Goal: Transaction & Acquisition: Obtain resource

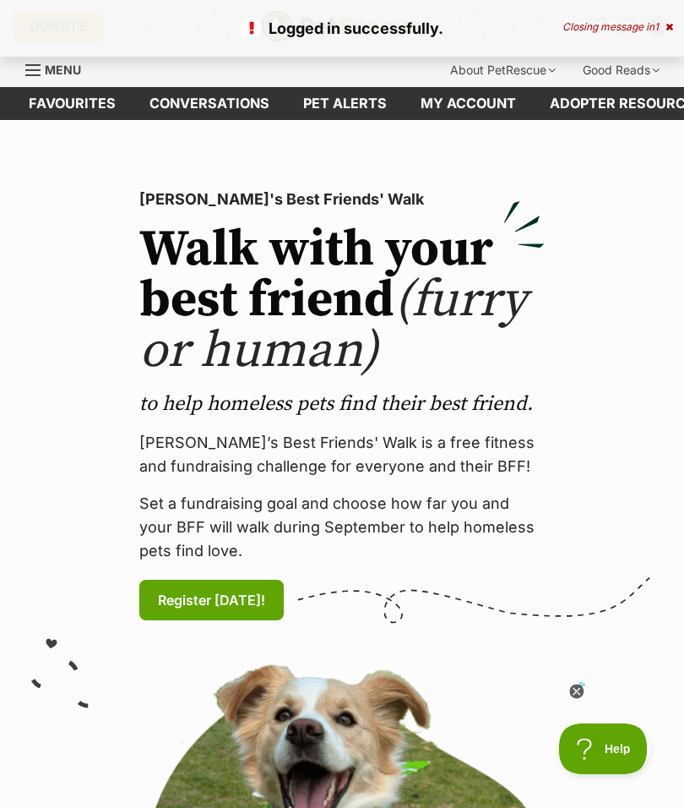
click at [75, 103] on link "Favourites" at bounding box center [72, 103] width 121 height 33
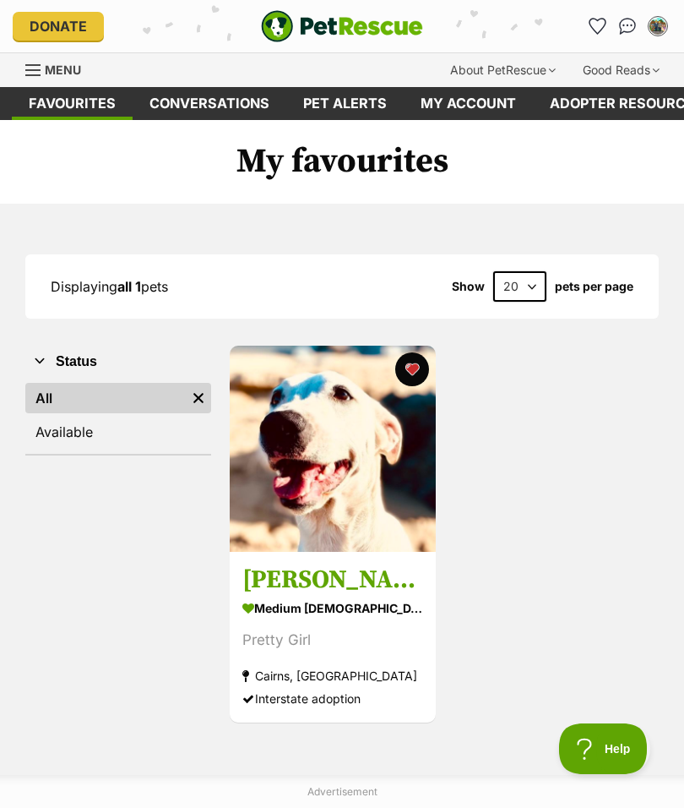
click at [330, 488] on img at bounding box center [333, 449] width 206 height 206
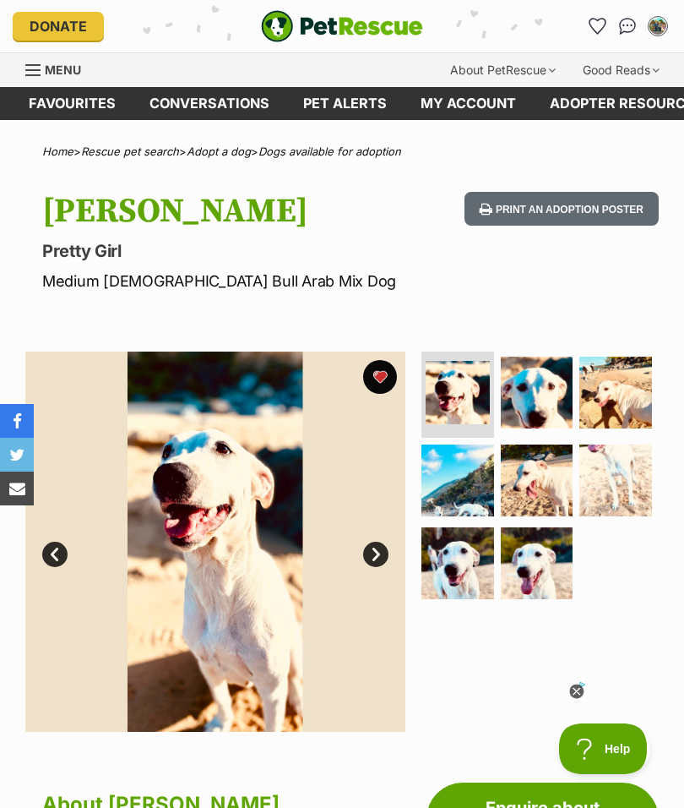
click at [638, 509] on img at bounding box center [616, 480] width 73 height 73
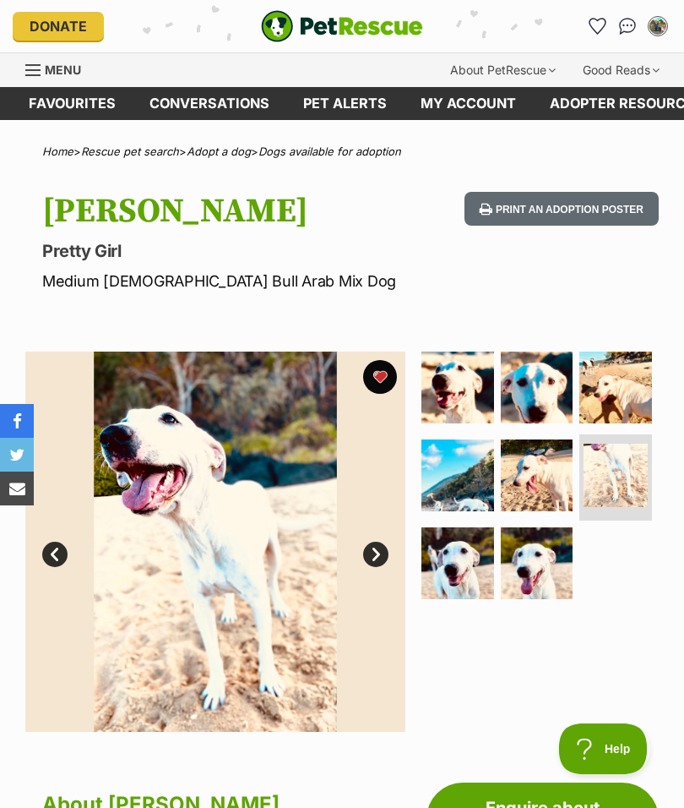
click at [547, 565] on img at bounding box center [537, 563] width 73 height 73
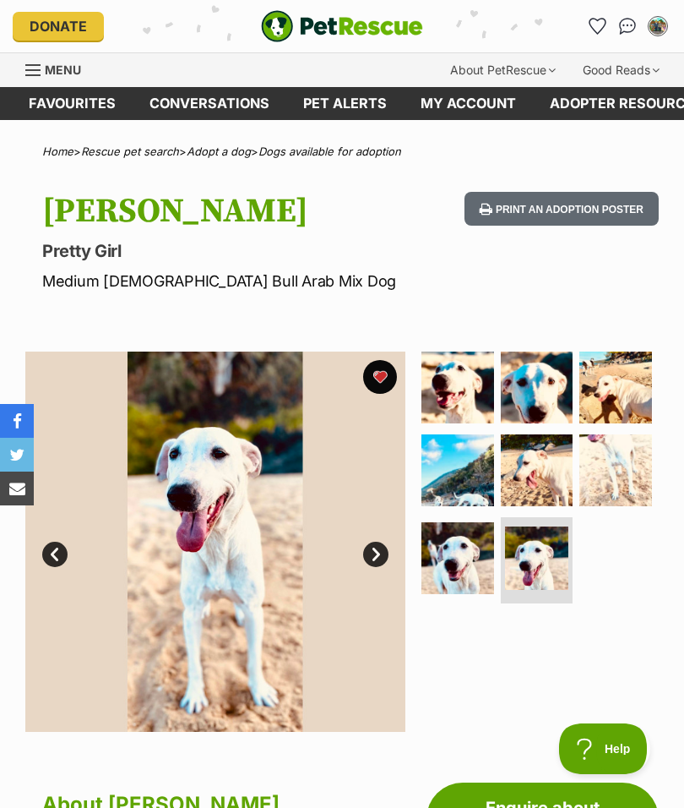
click at [467, 557] on img at bounding box center [458, 558] width 73 height 73
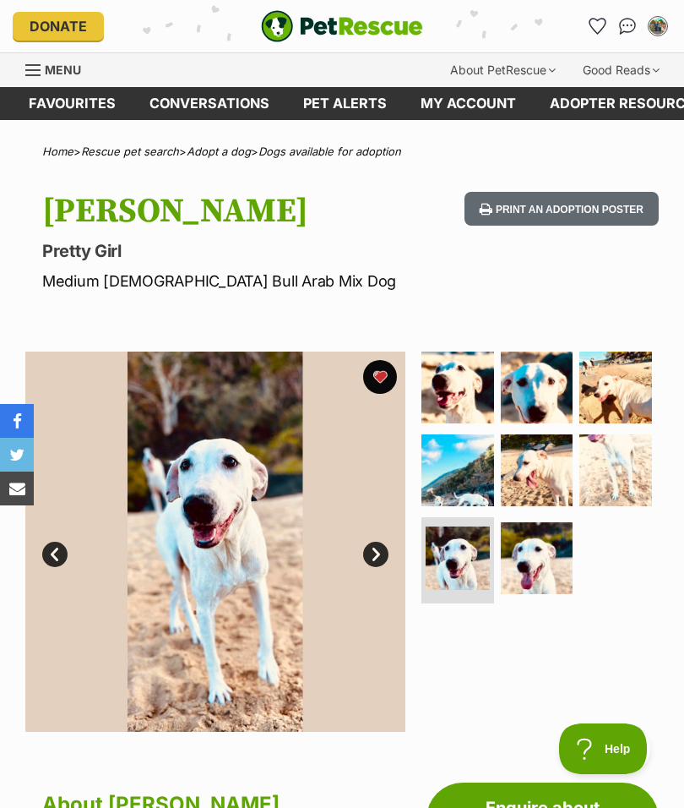
click at [540, 463] on img at bounding box center [537, 470] width 73 height 73
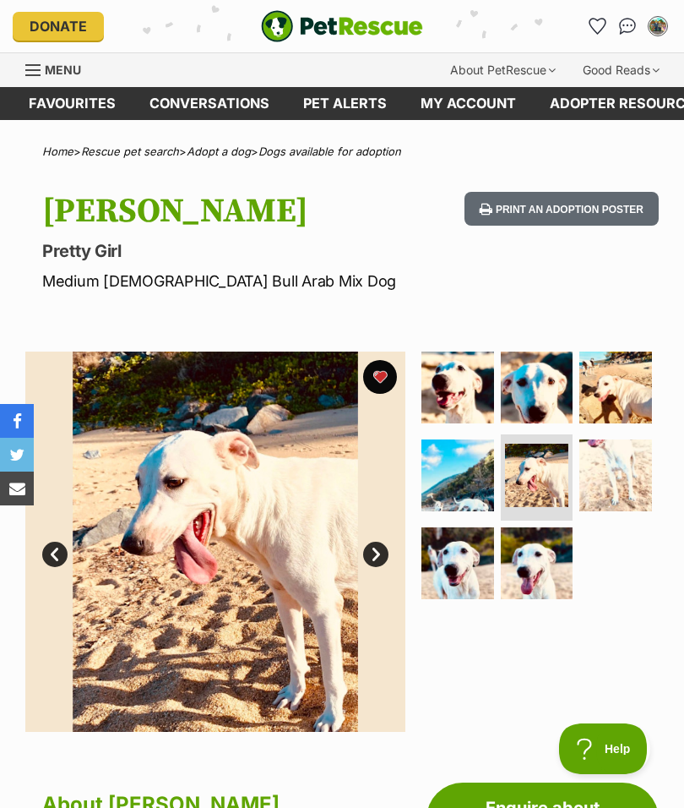
click at [457, 469] on img at bounding box center [458, 475] width 73 height 73
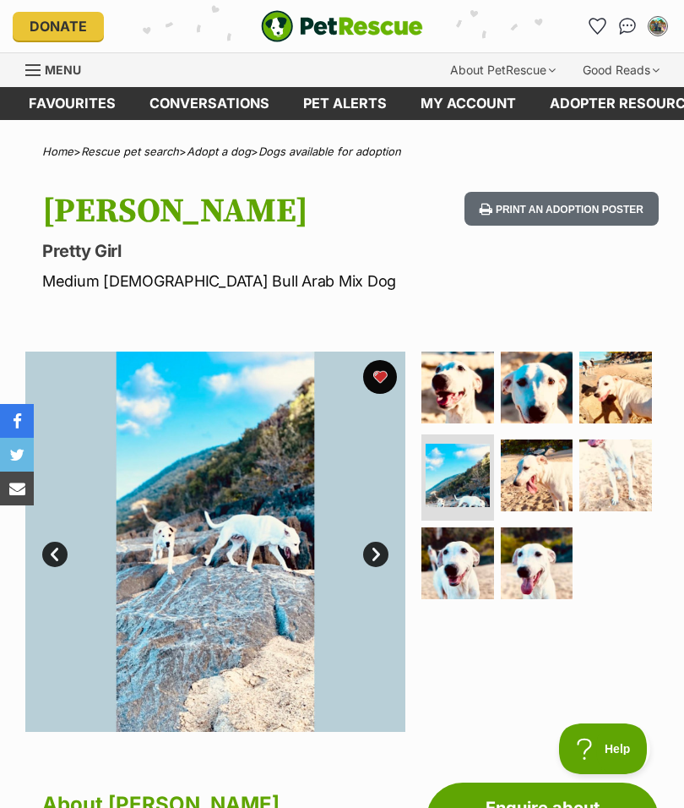
click at [629, 380] on img at bounding box center [616, 387] width 73 height 73
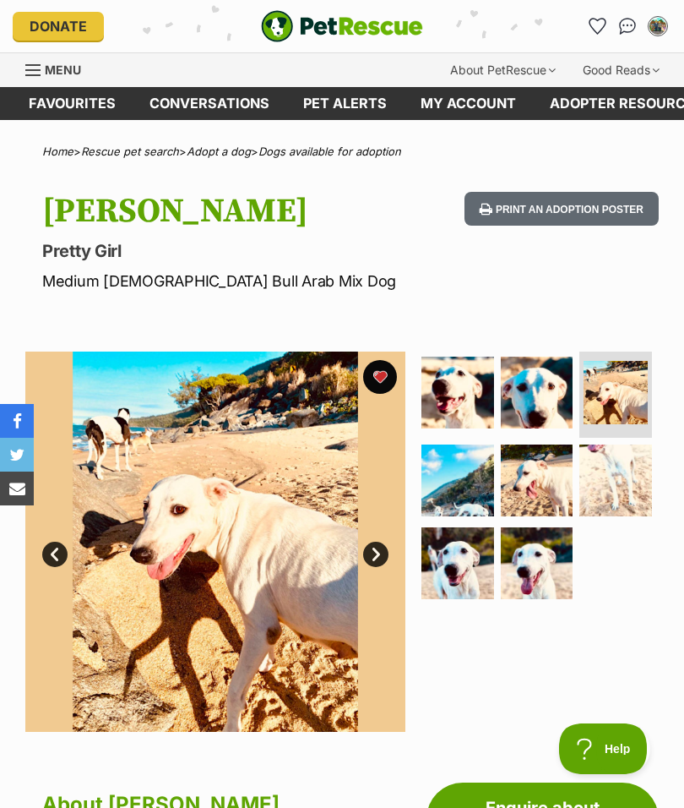
click at [528, 396] on img at bounding box center [537, 393] width 73 height 73
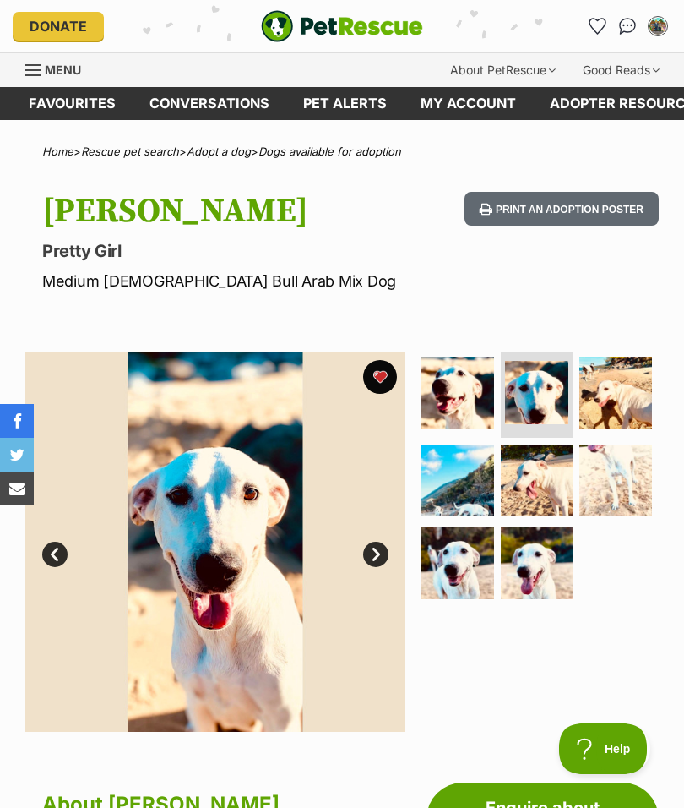
click at [198, 101] on link "Conversations" at bounding box center [210, 103] width 154 height 33
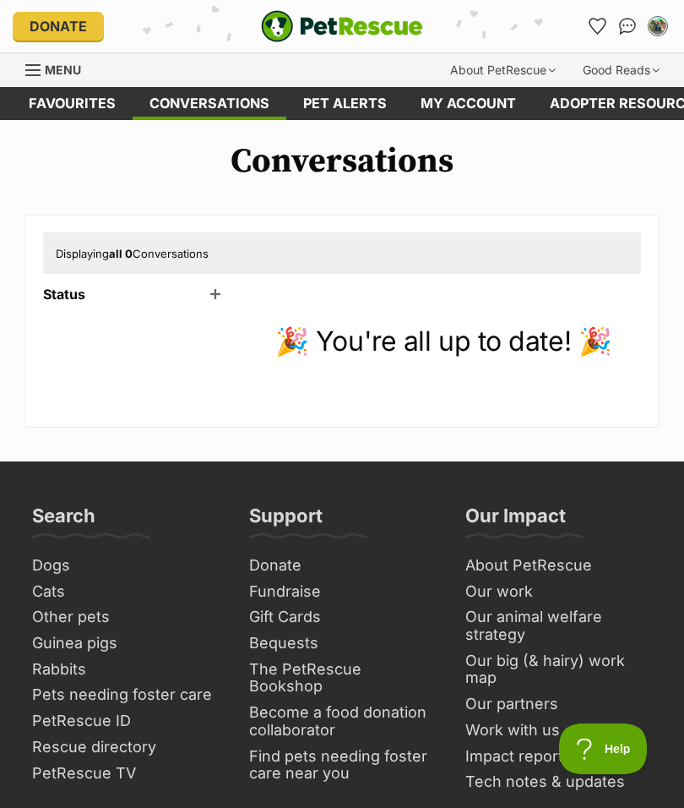
click at [340, 117] on link "Pet alerts" at bounding box center [344, 103] width 117 height 33
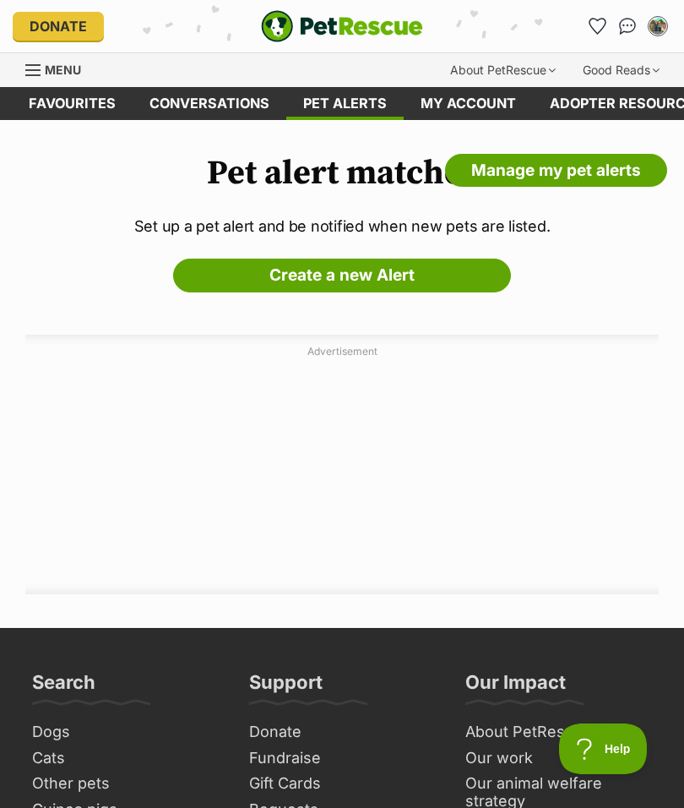
click at [38, 70] on span "Menu" at bounding box center [32, 70] width 15 height 2
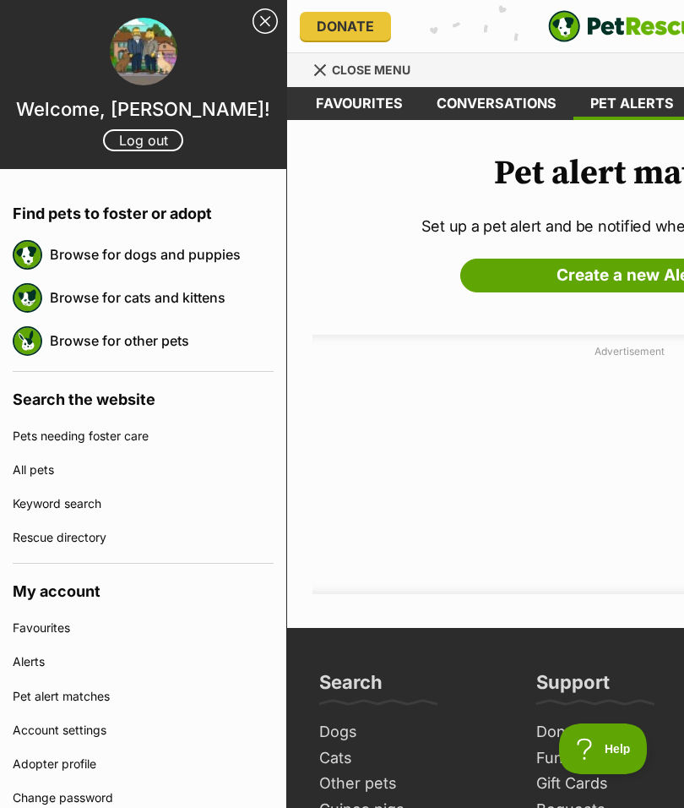
click at [168, 263] on link "Browse for dogs and puppies" at bounding box center [162, 254] width 224 height 35
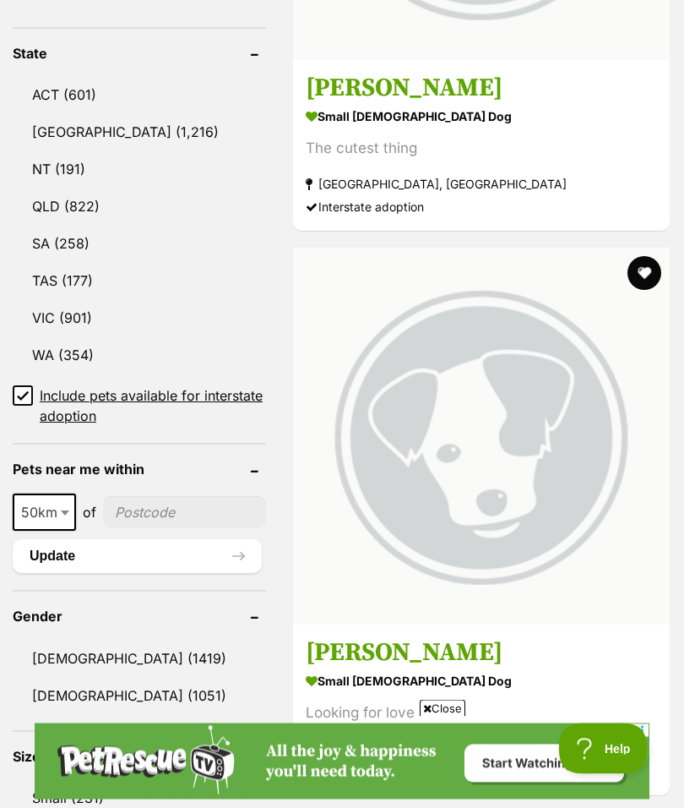
scroll to position [1053, 0]
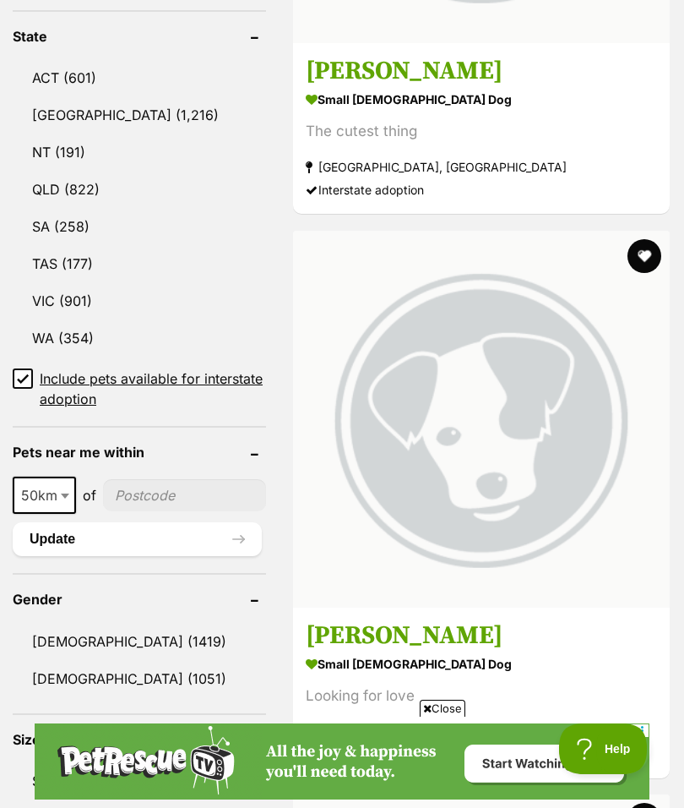
click at [175, 479] on input"] "postcode" at bounding box center [184, 495] width 163 height 32
type input"] "4870"
click at [158, 522] on button "Update" at bounding box center [137, 539] width 249 height 34
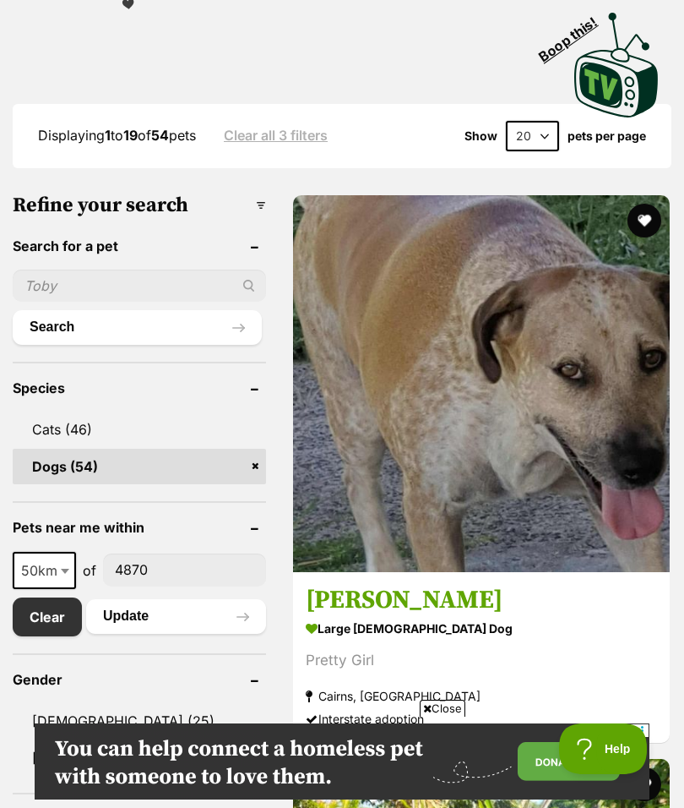
click at [316, 616] on h3 "Millie" at bounding box center [481, 600] width 351 height 32
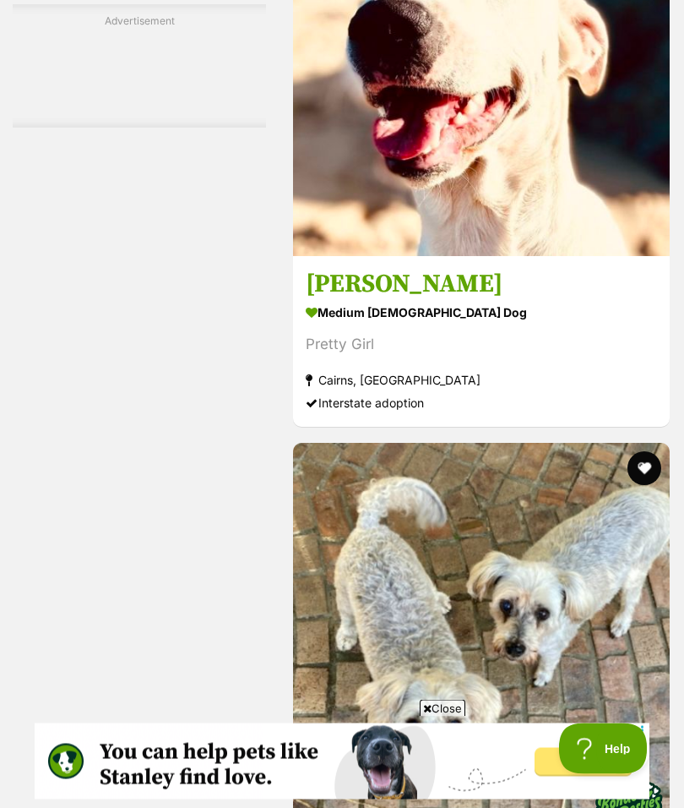
scroll to position [7145, 0]
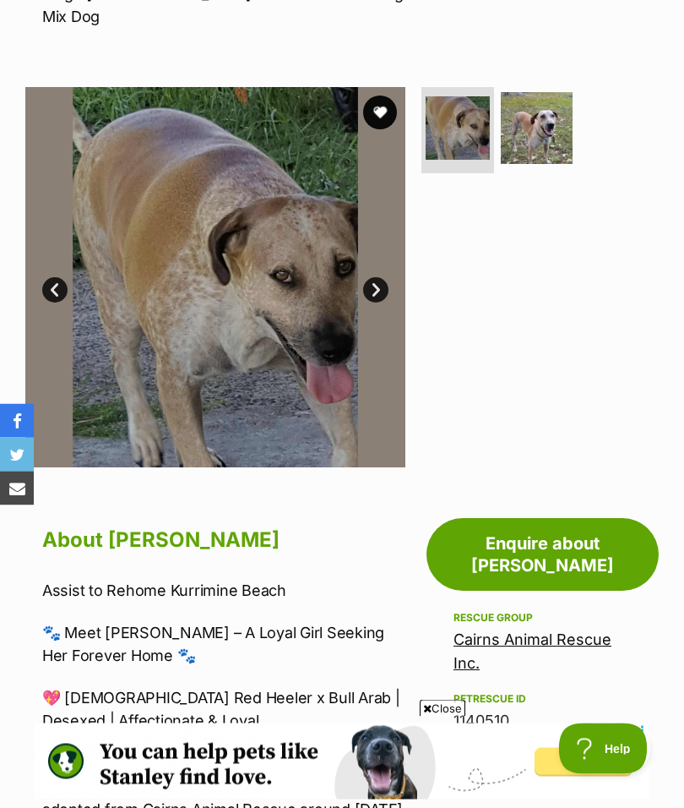
scroll to position [286, 0]
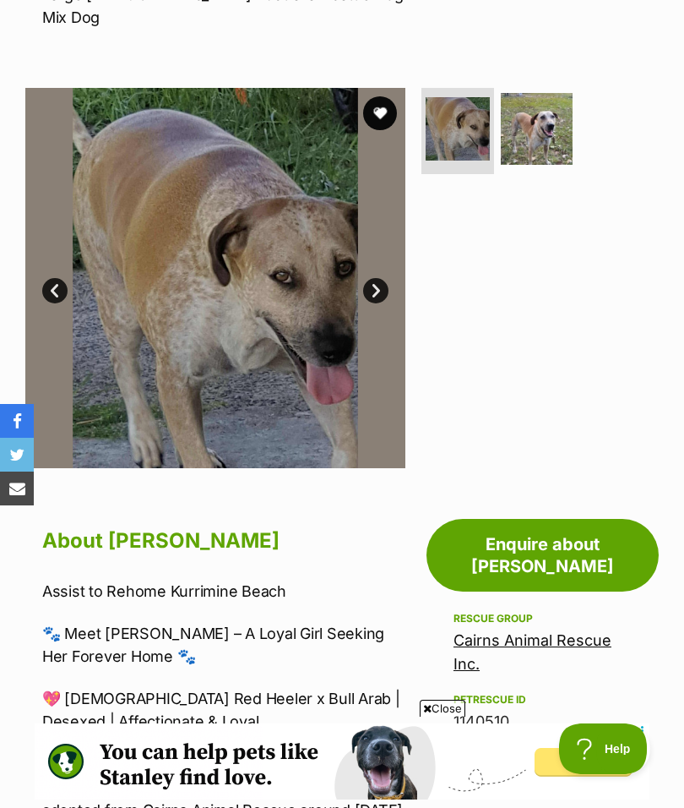
click at [395, 264] on img at bounding box center [215, 278] width 380 height 380
click at [367, 278] on link "Next" at bounding box center [375, 290] width 25 height 25
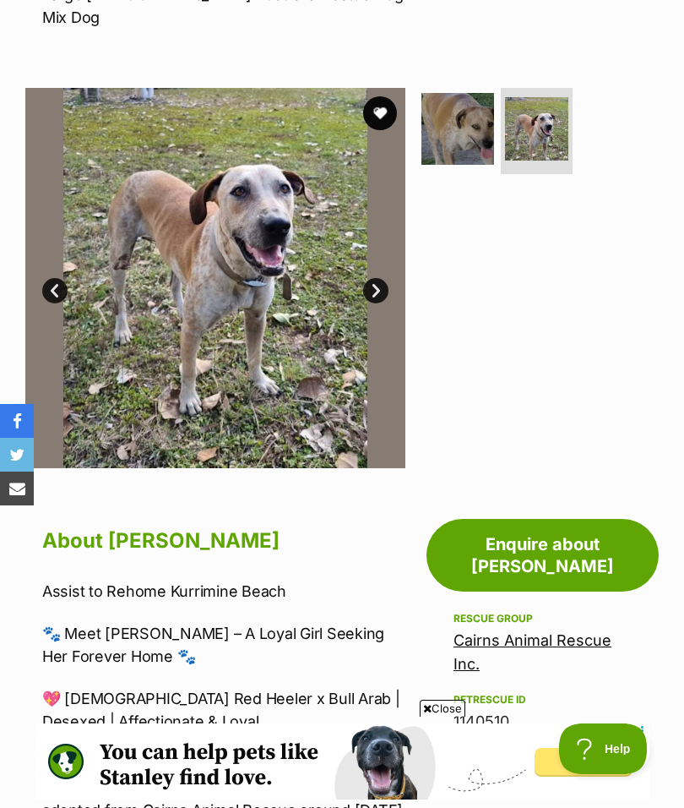
click at [57, 278] on link "Prev" at bounding box center [54, 290] width 25 height 25
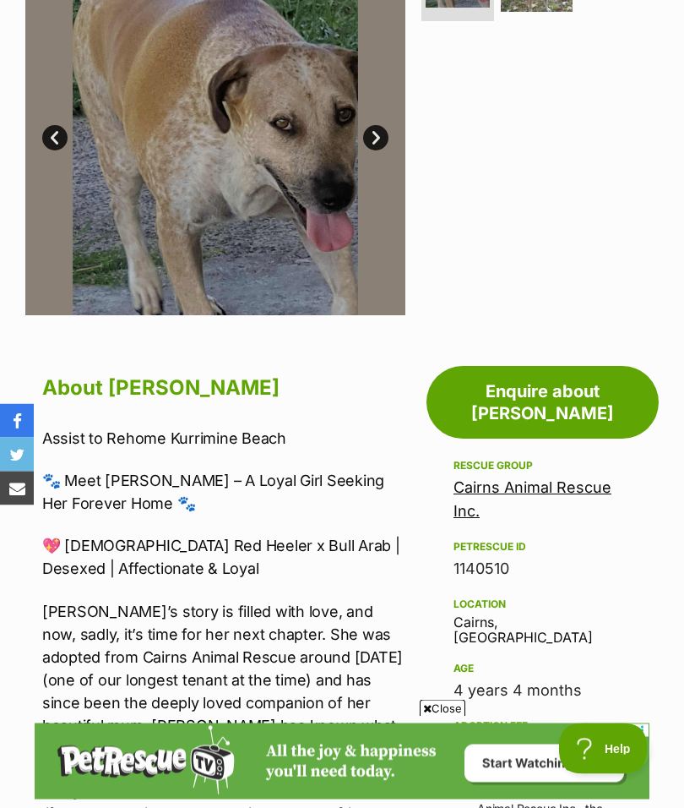
scroll to position [0, 0]
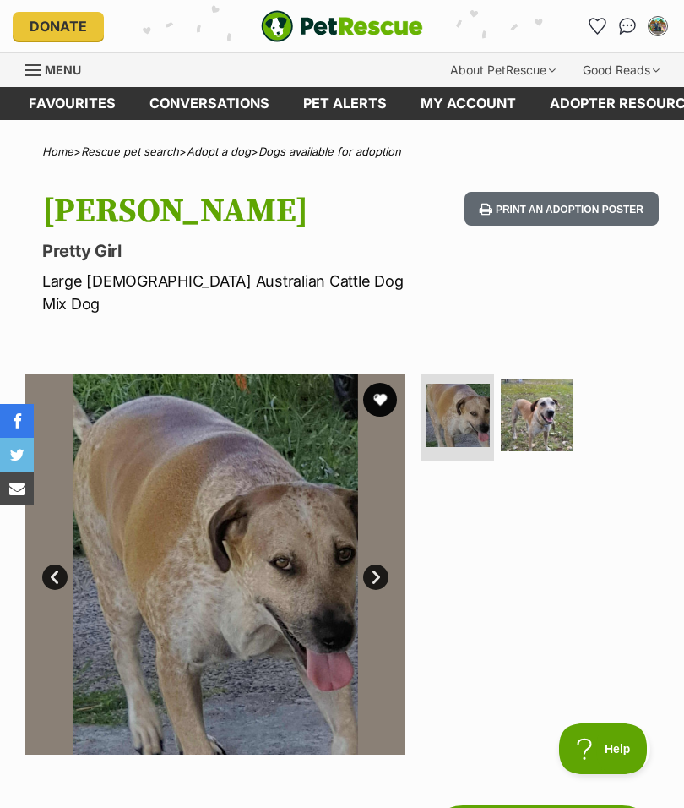
click at [547, 382] on img at bounding box center [537, 415] width 73 height 73
